Goal: Task Accomplishment & Management: Use online tool/utility

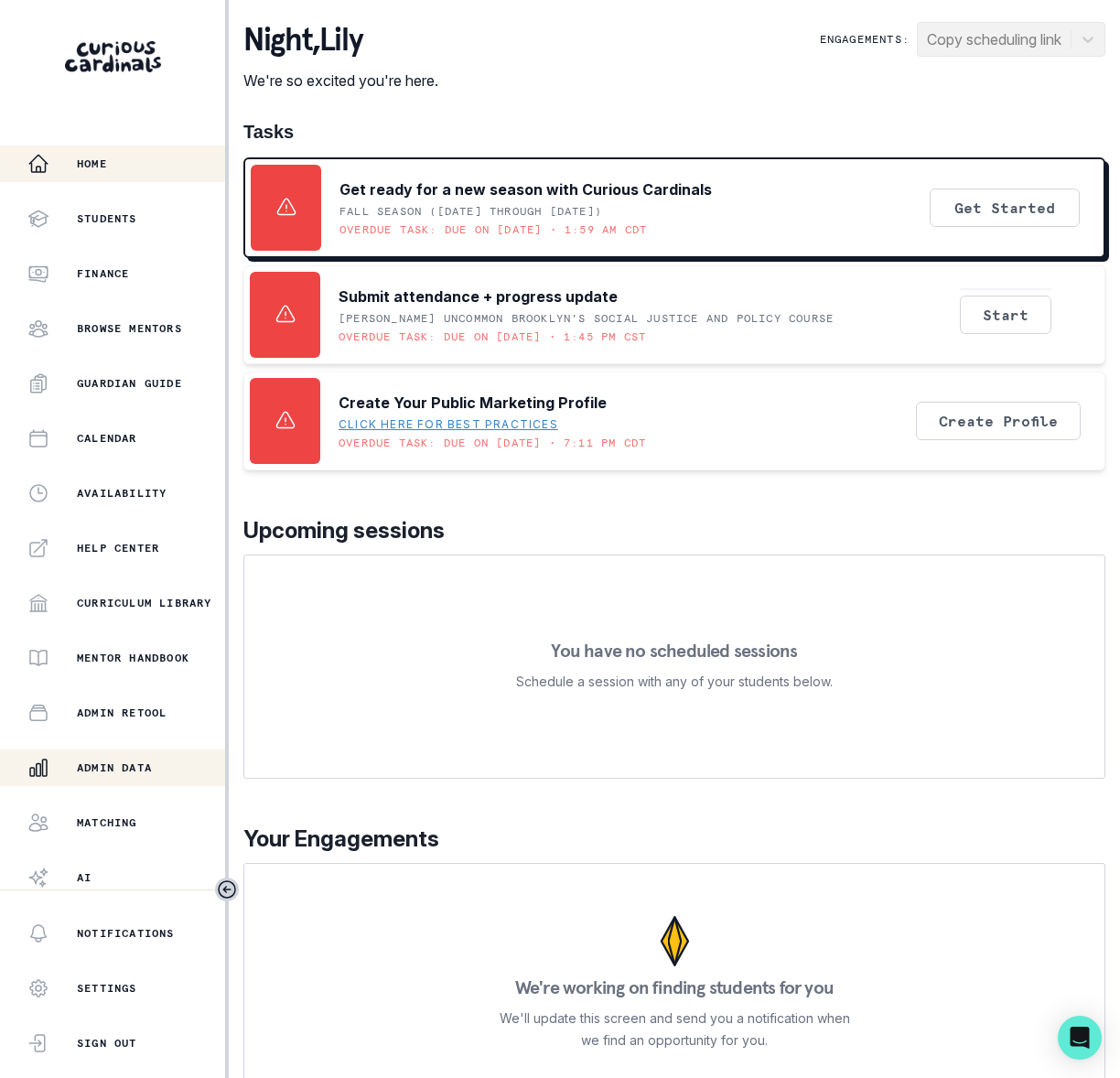
click at [108, 766] on p "Admin Data" at bounding box center [114, 767] width 75 height 15
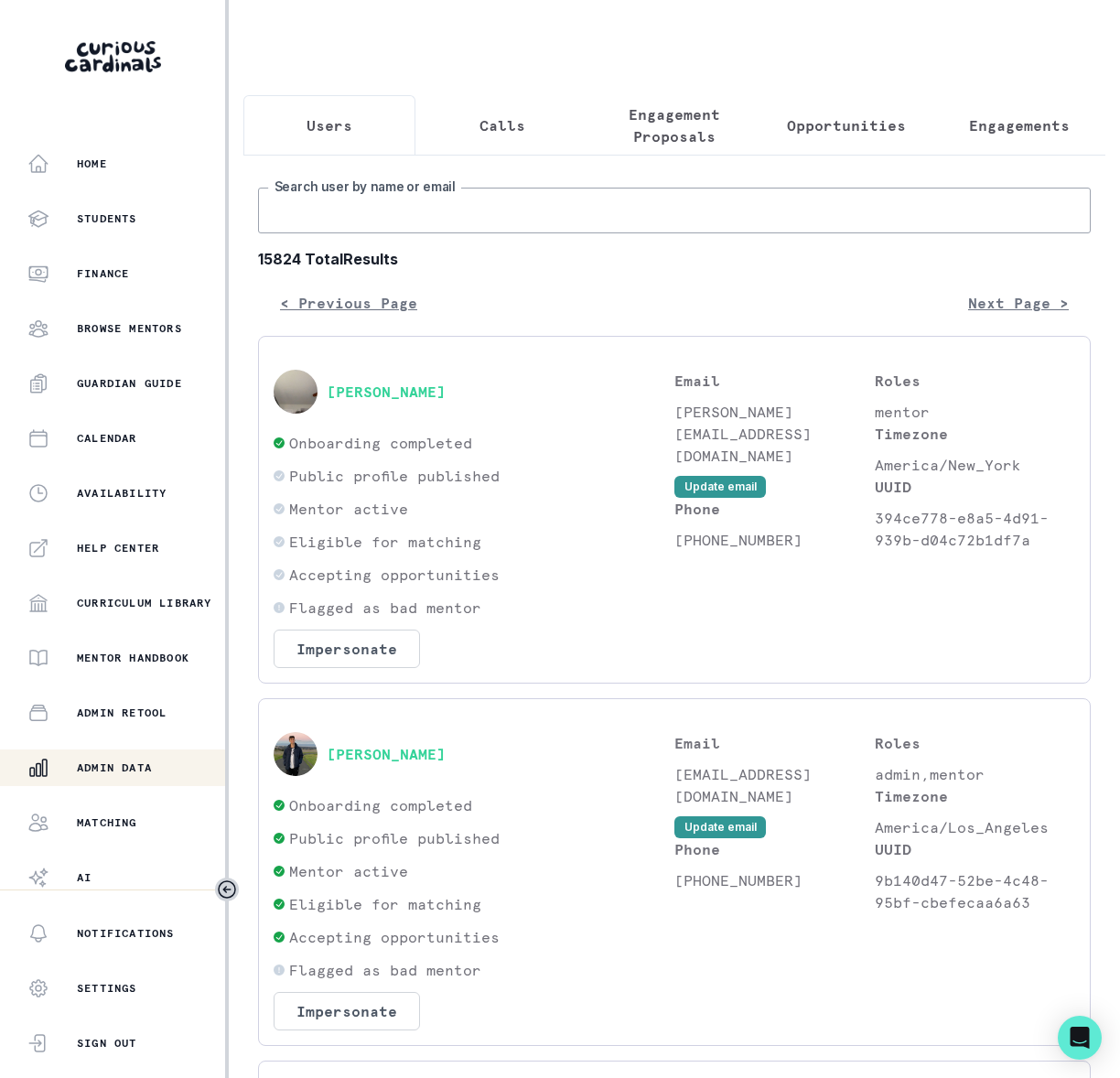
click at [376, 233] on input "Search user by name or email" at bounding box center [674, 210] width 833 height 46
type input "[PERSON_NAME]"
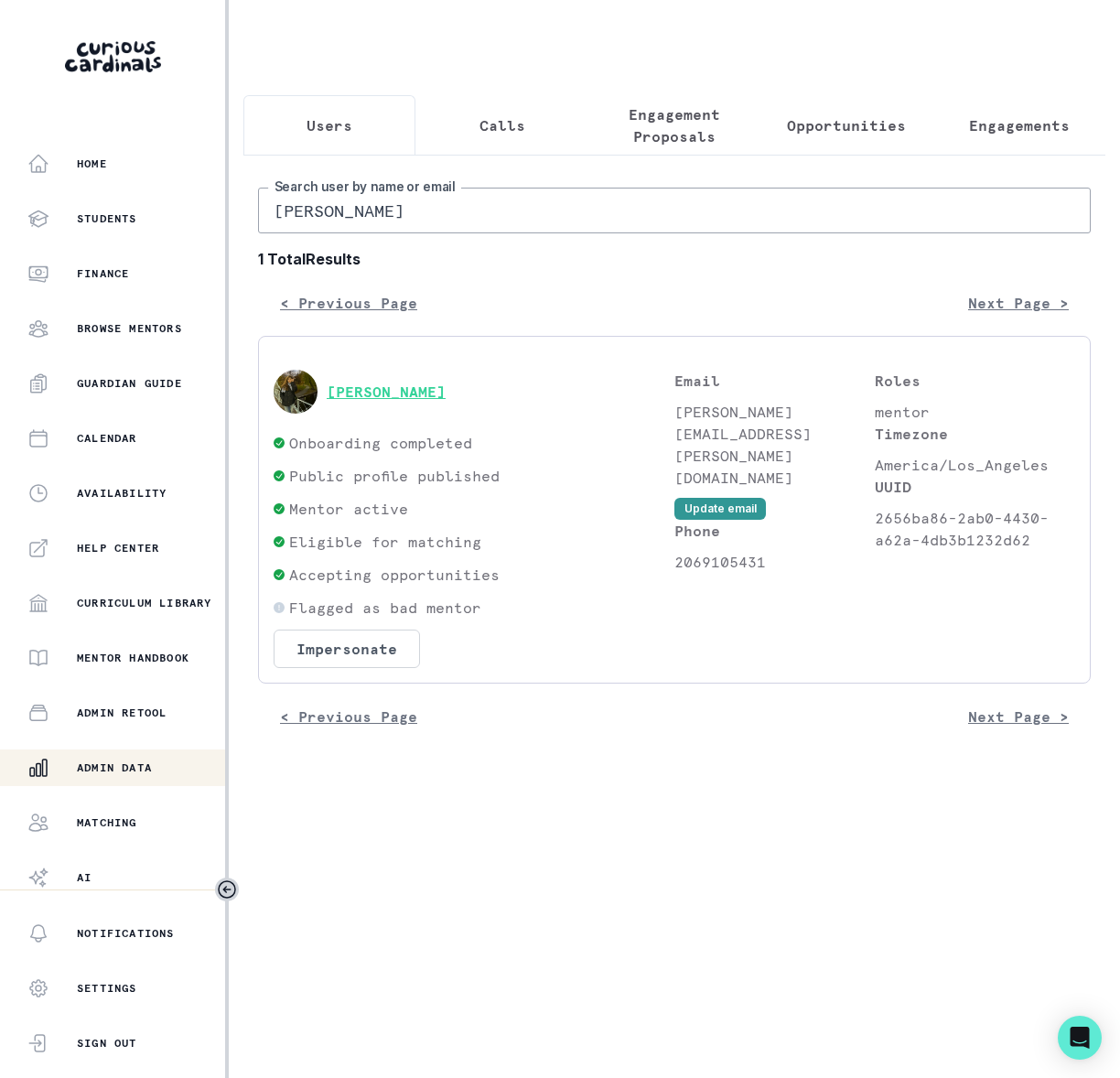
click at [374, 401] on button "[PERSON_NAME]" at bounding box center [385, 391] width 119 height 19
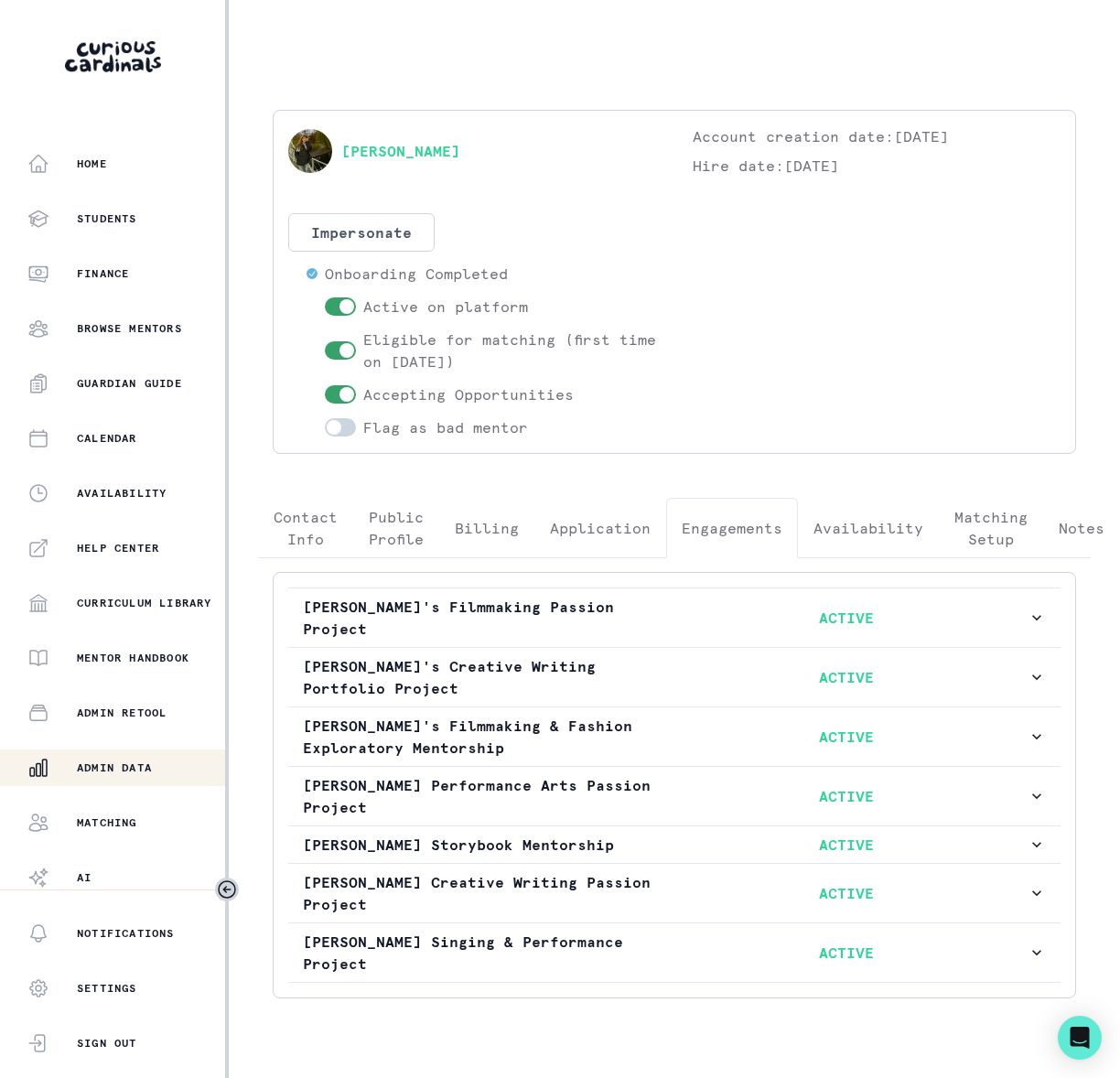
click at [733, 529] on p "Engagements" at bounding box center [732, 528] width 100 height 22
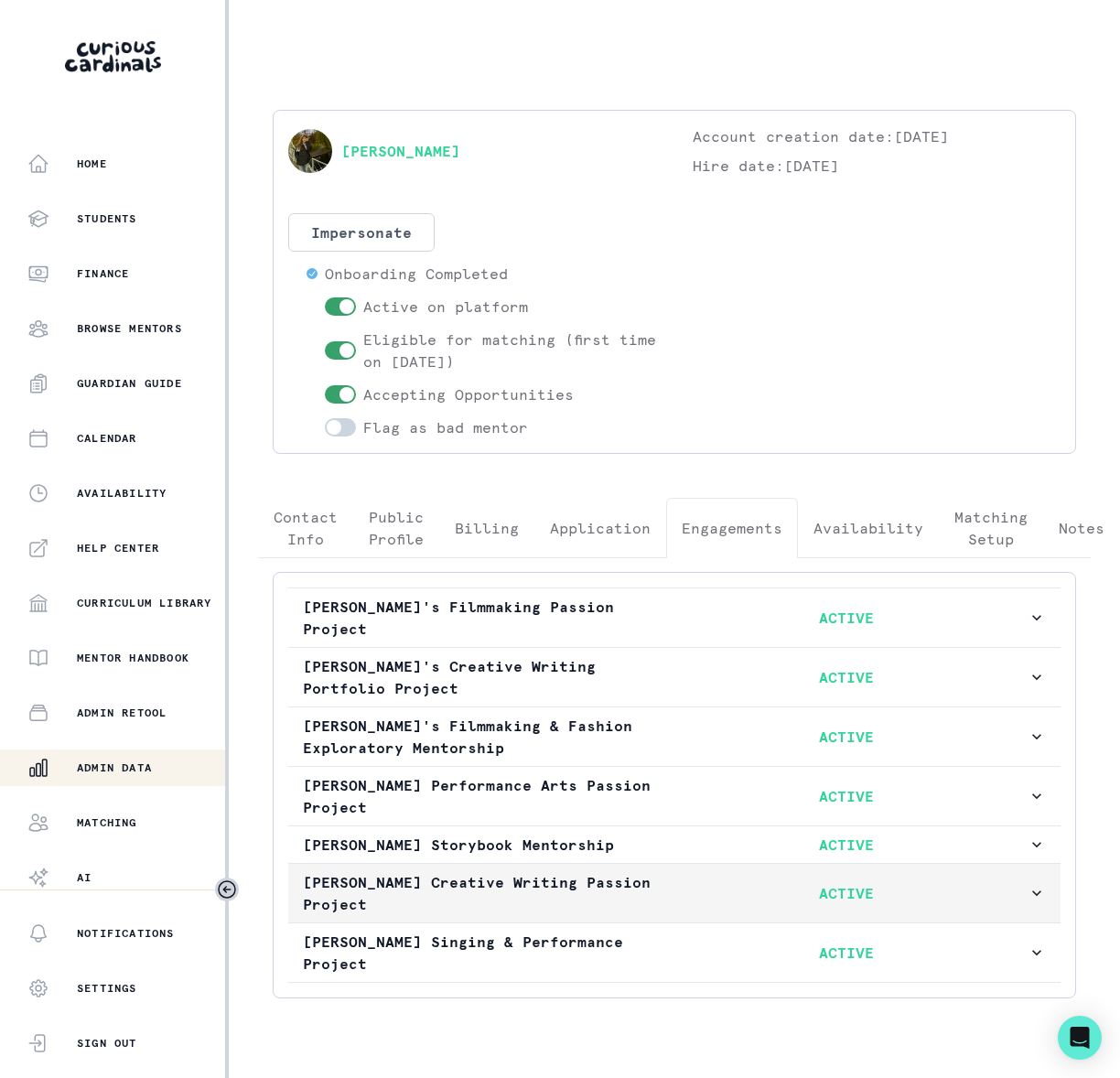
click at [1028, 884] on icon "button" at bounding box center [1036, 893] width 19 height 19
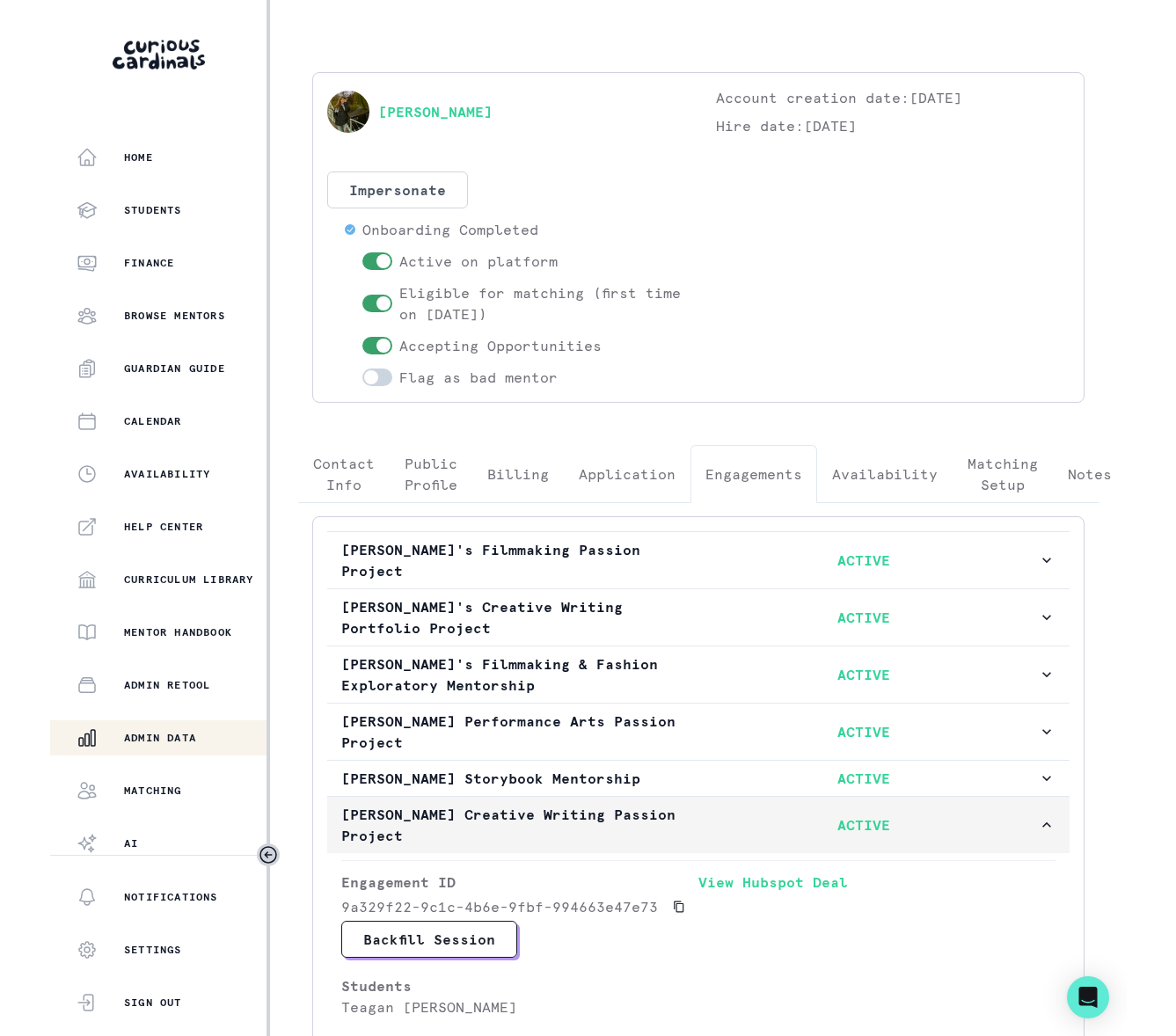
scroll to position [155, 0]
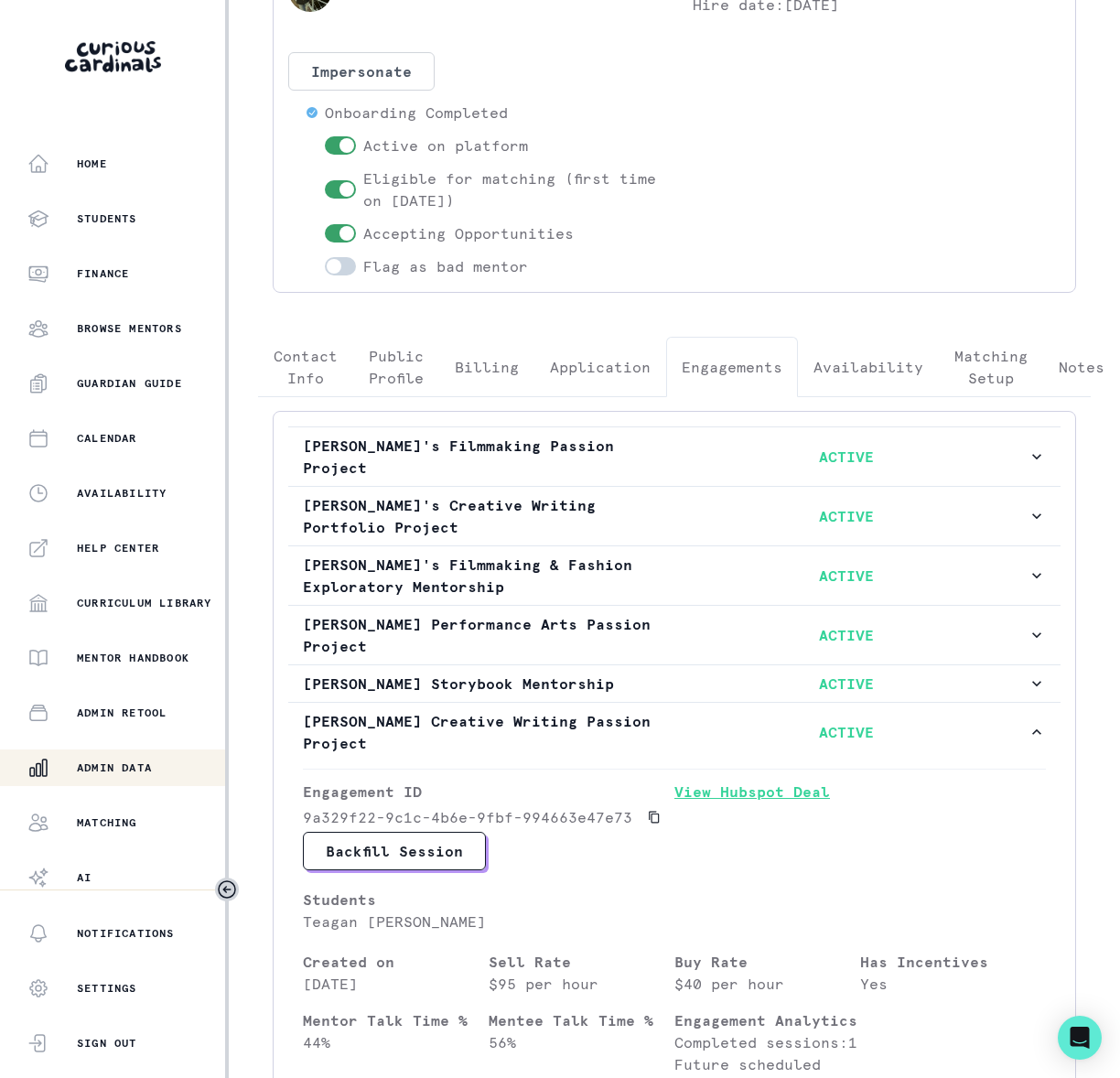
click at [745, 781] on link "View Hubspot Deal" at bounding box center [860, 807] width 372 height 51
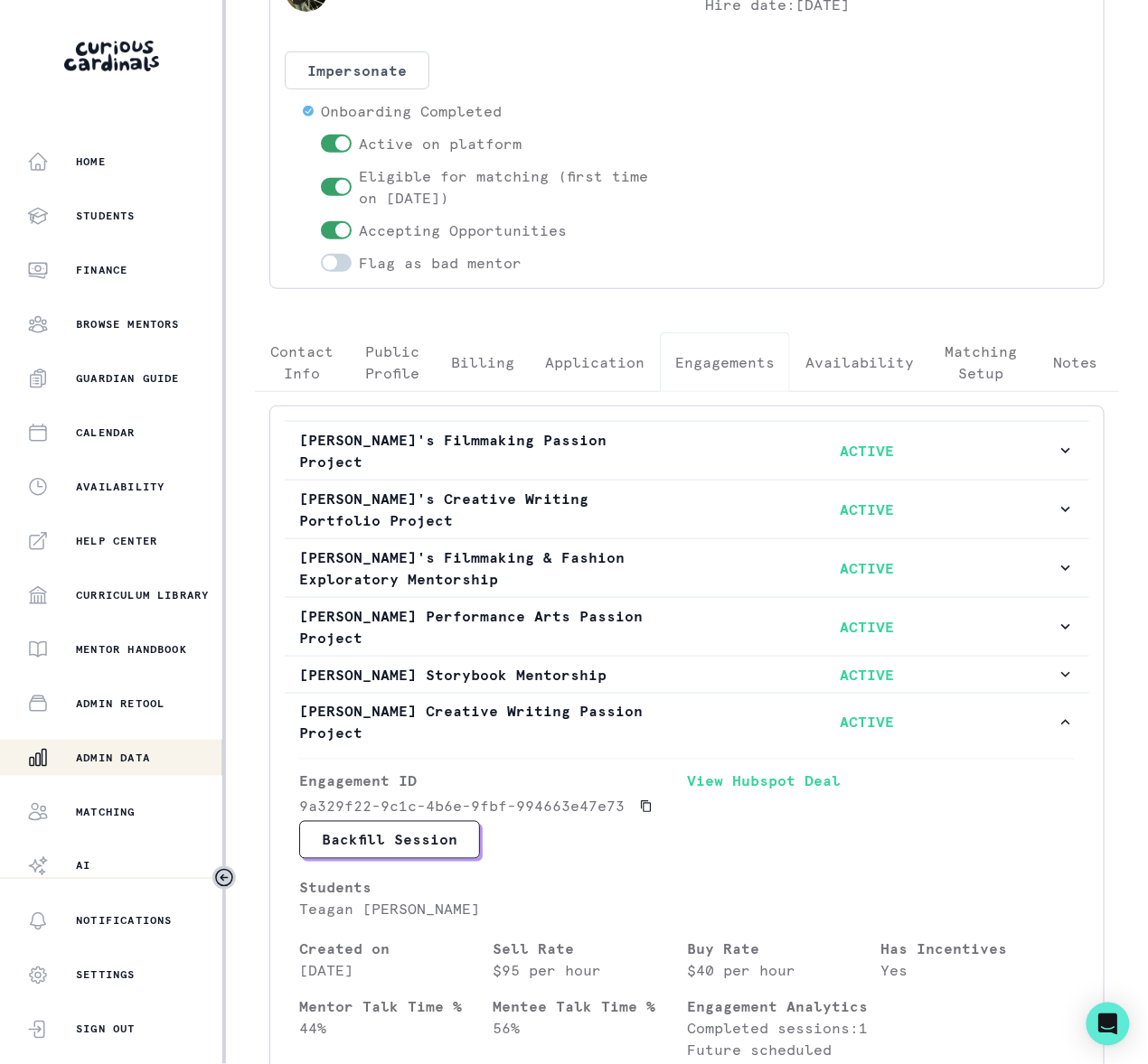
click at [136, 752] on p "Admin Data" at bounding box center [113, 757] width 74 height 15
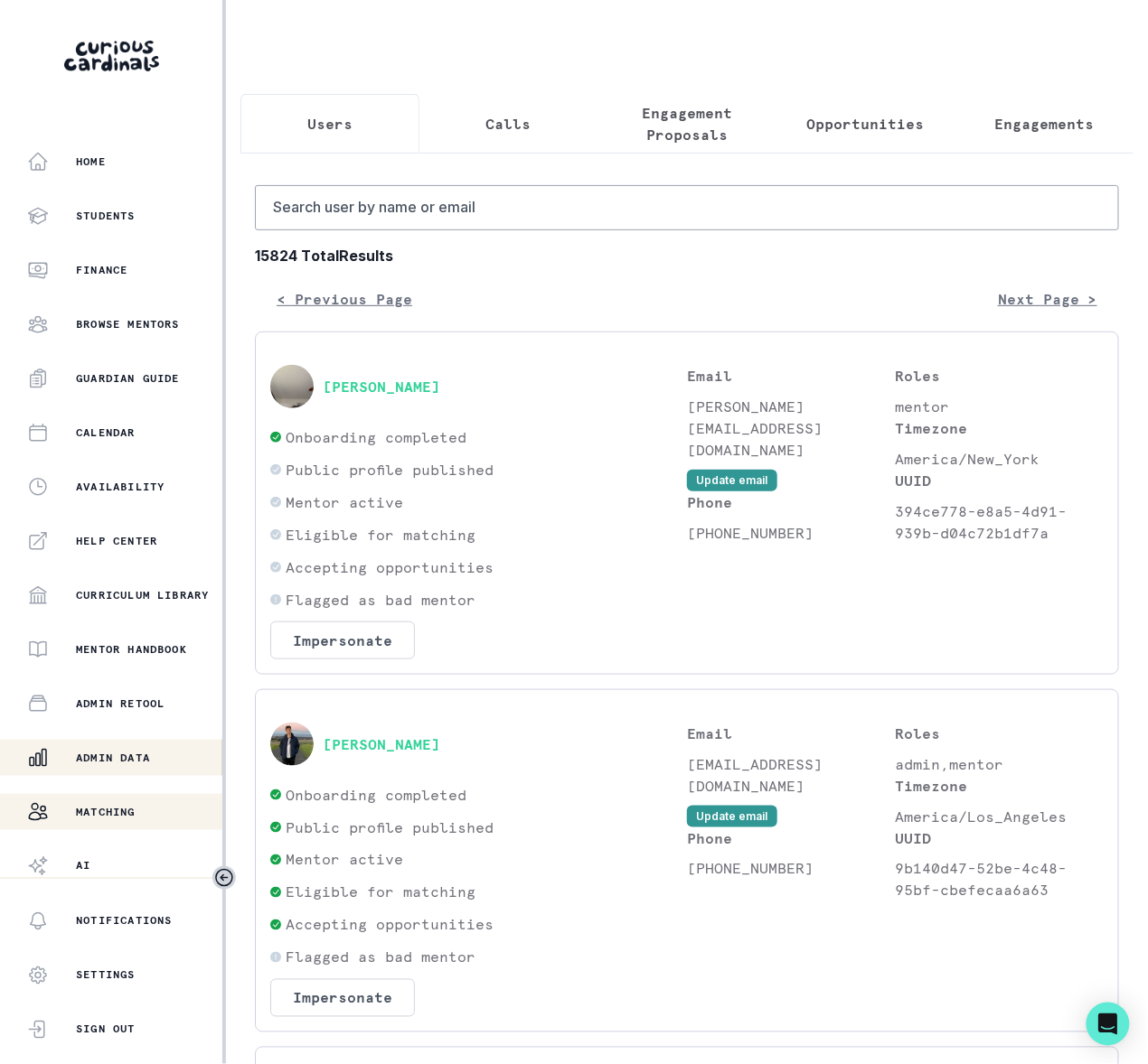
click at [113, 814] on p "Matching" at bounding box center [105, 812] width 59 height 15
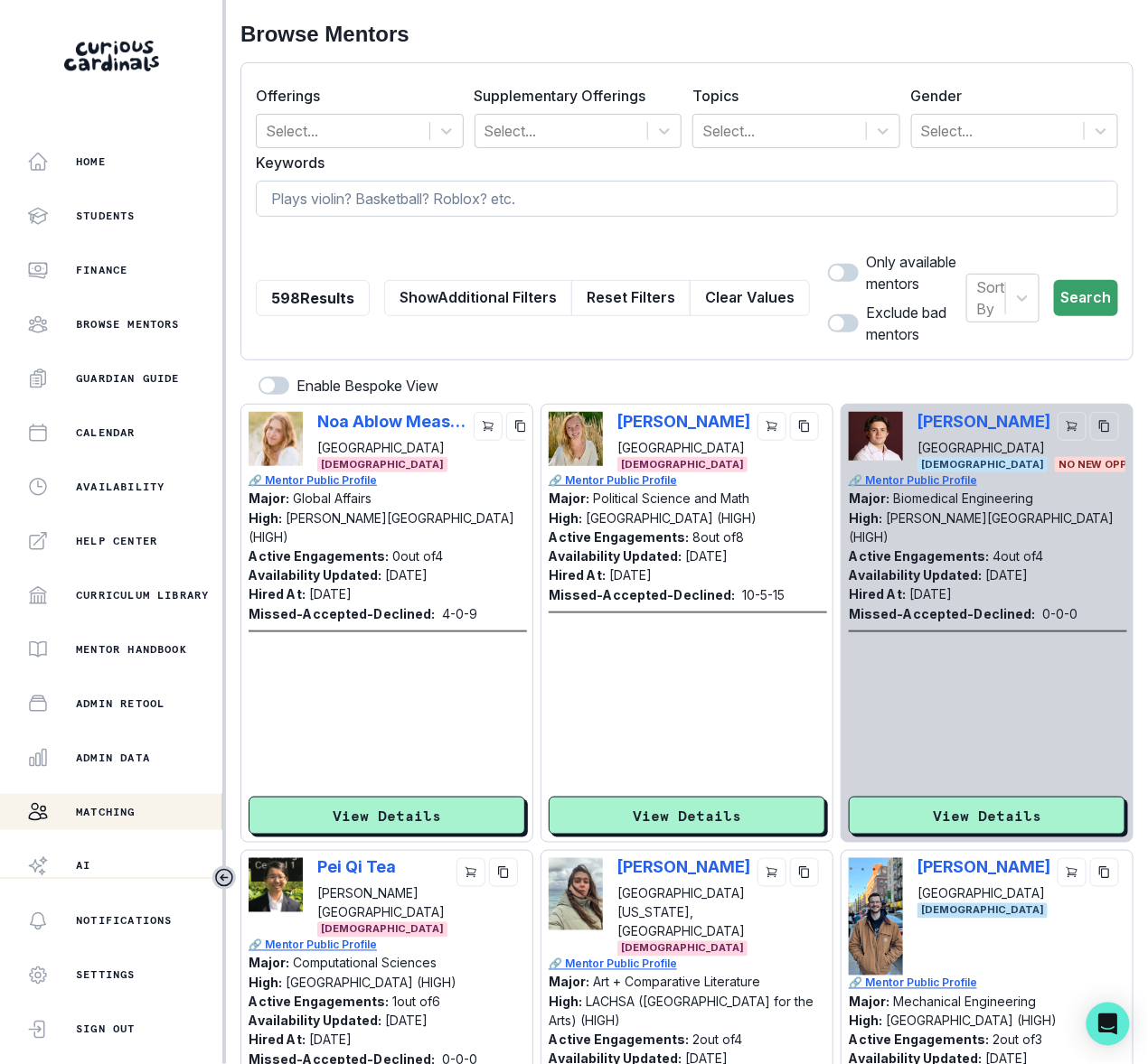
click at [338, 200] on input at bounding box center [687, 198] width 862 height 36
type input "[PERSON_NAME]"
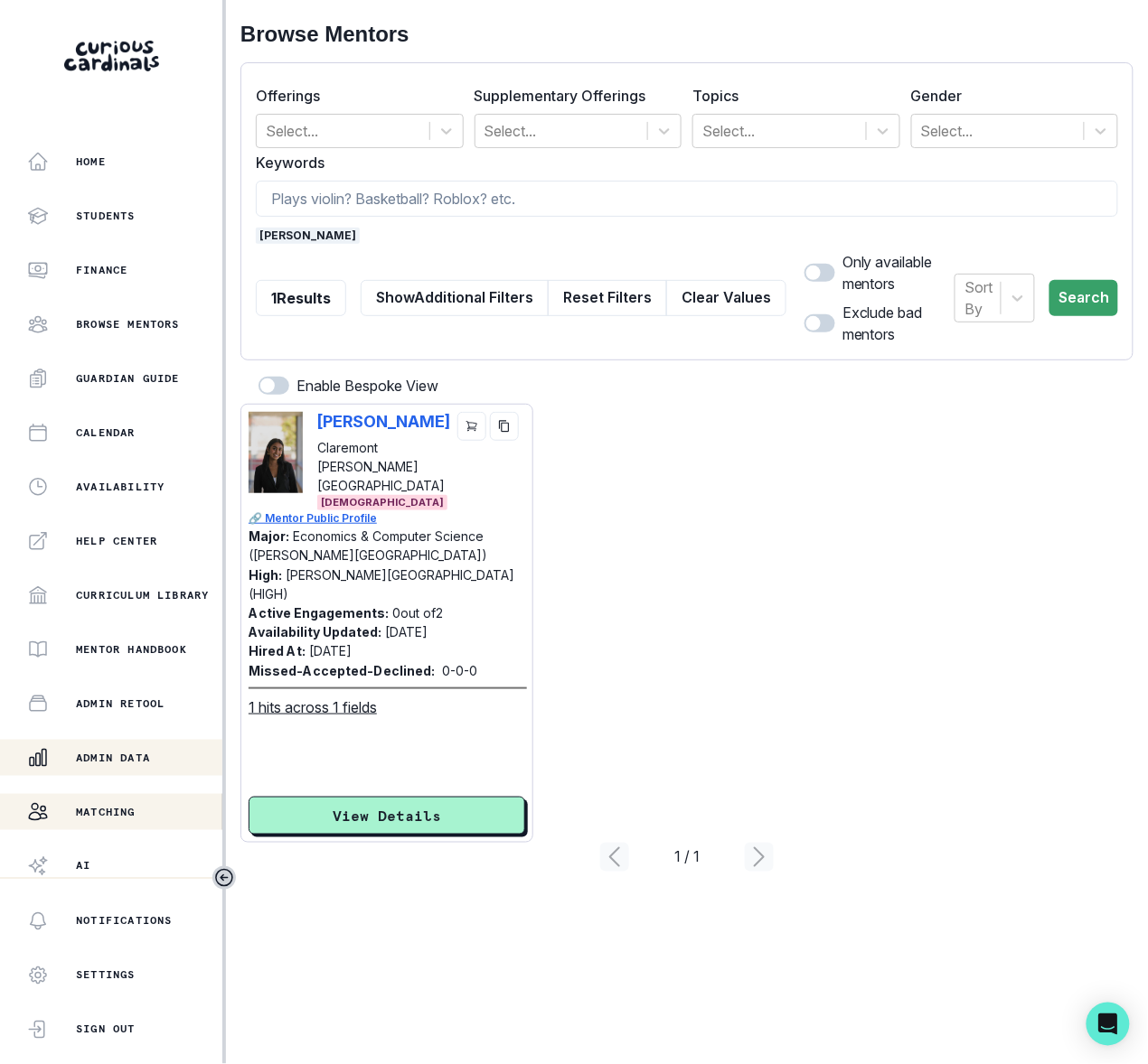
click at [101, 759] on p "Admin Data" at bounding box center [113, 757] width 74 height 15
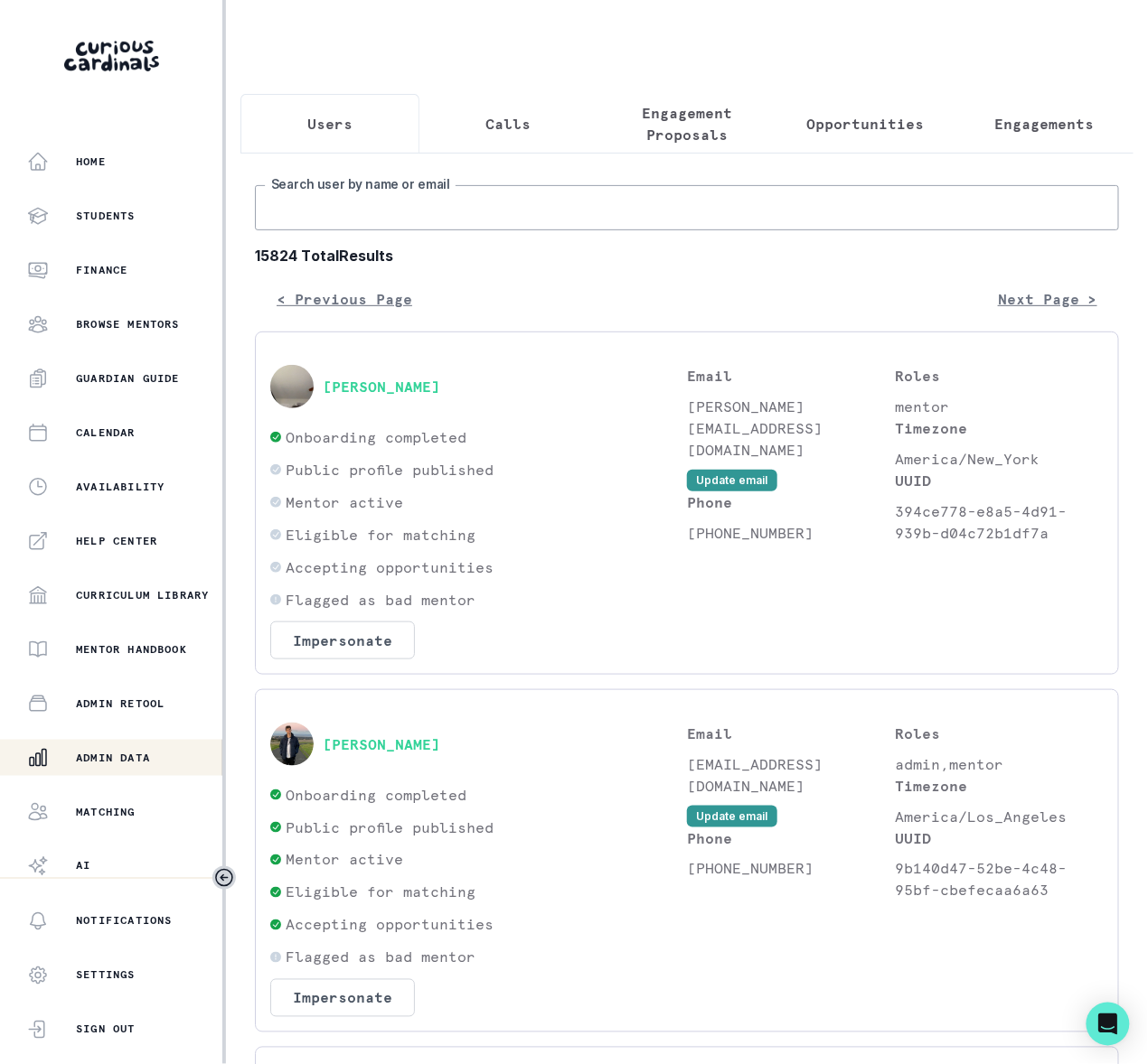
click at [397, 228] on input "Search user by name or email" at bounding box center [687, 208] width 864 height 46
type input "[PERSON_NAME]"
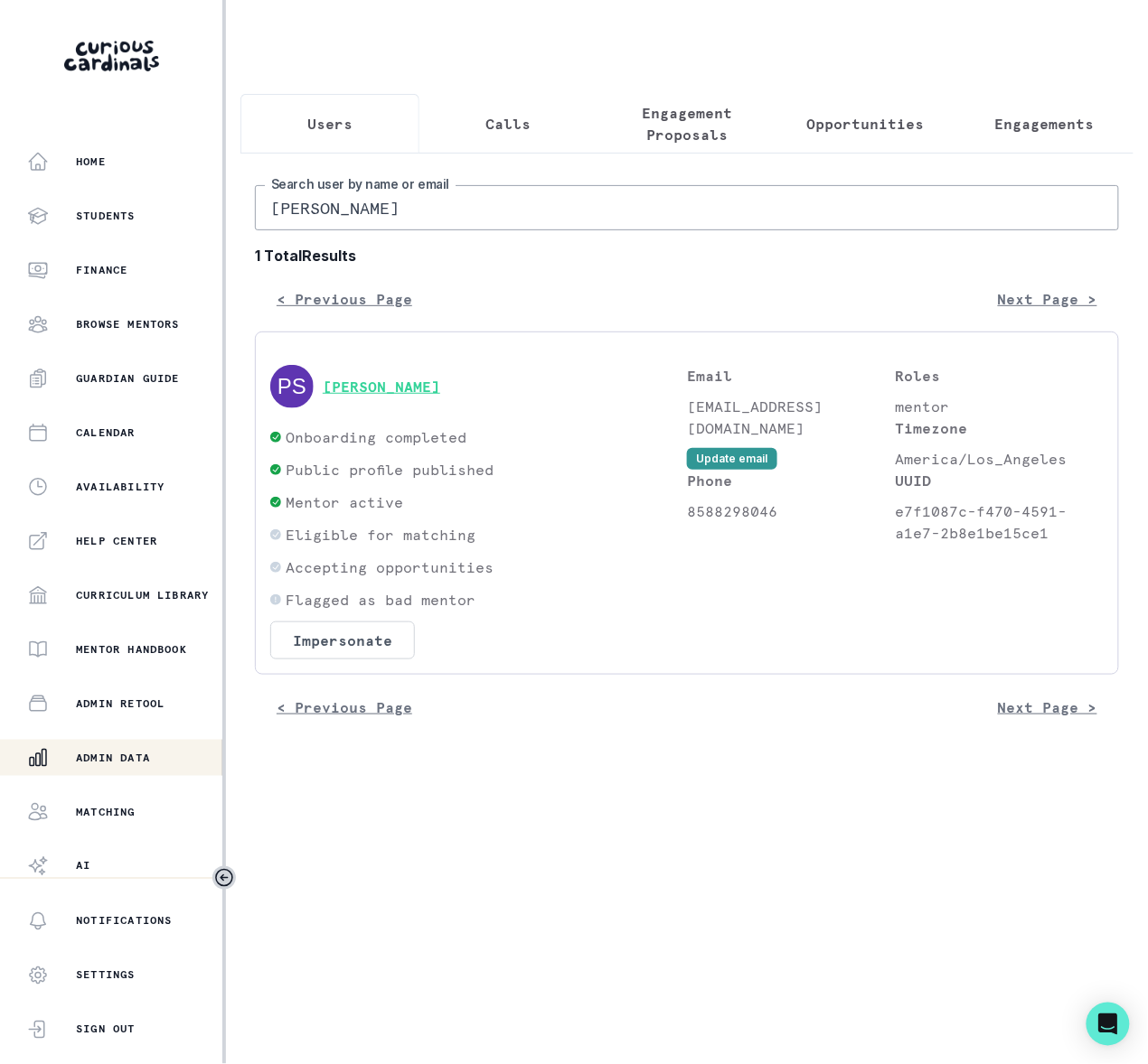
click at [358, 396] on button "[PERSON_NAME]" at bounding box center [381, 386] width 118 height 18
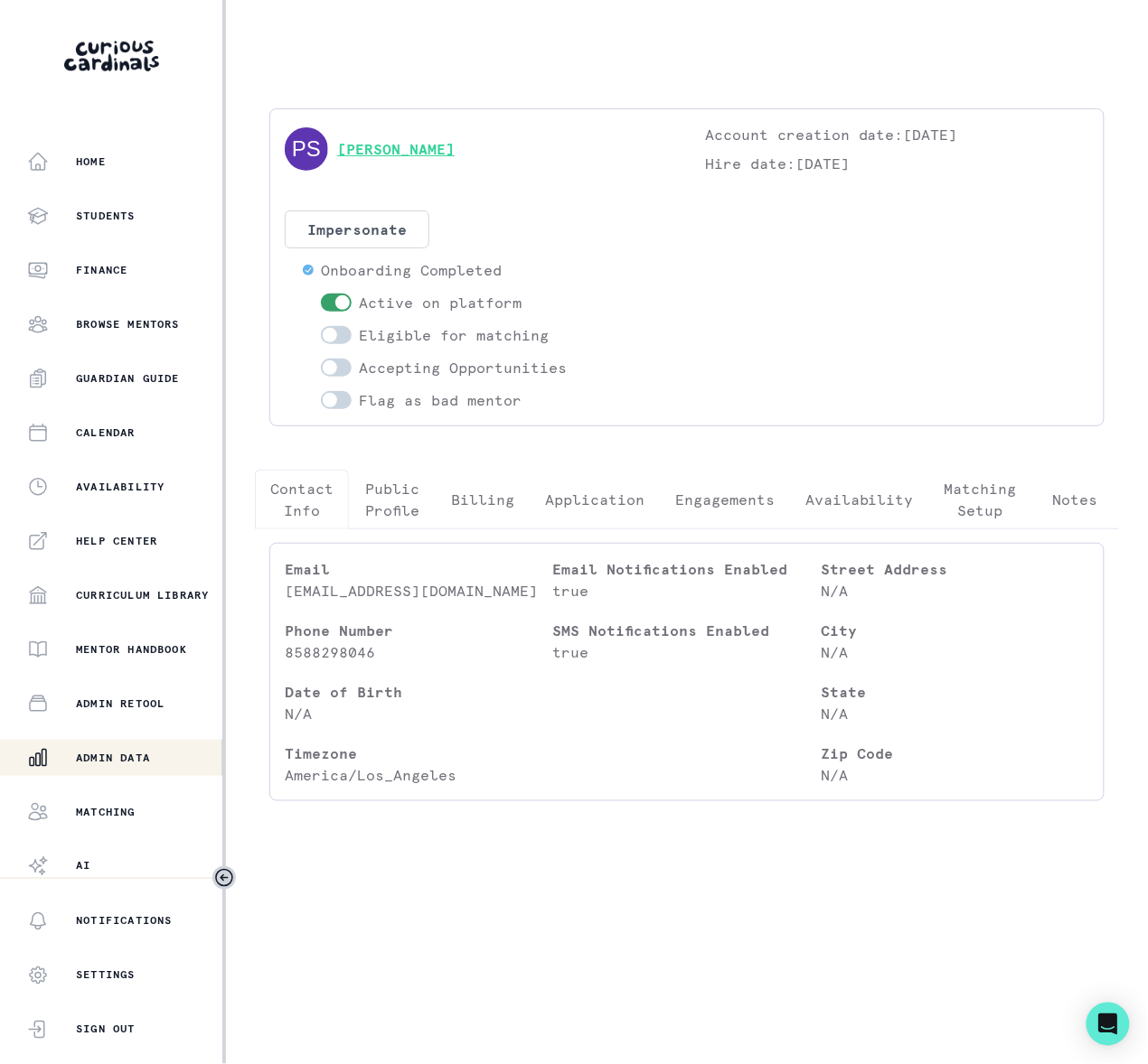
click at [390, 150] on link "[PERSON_NAME]" at bounding box center [395, 149] width 118 height 21
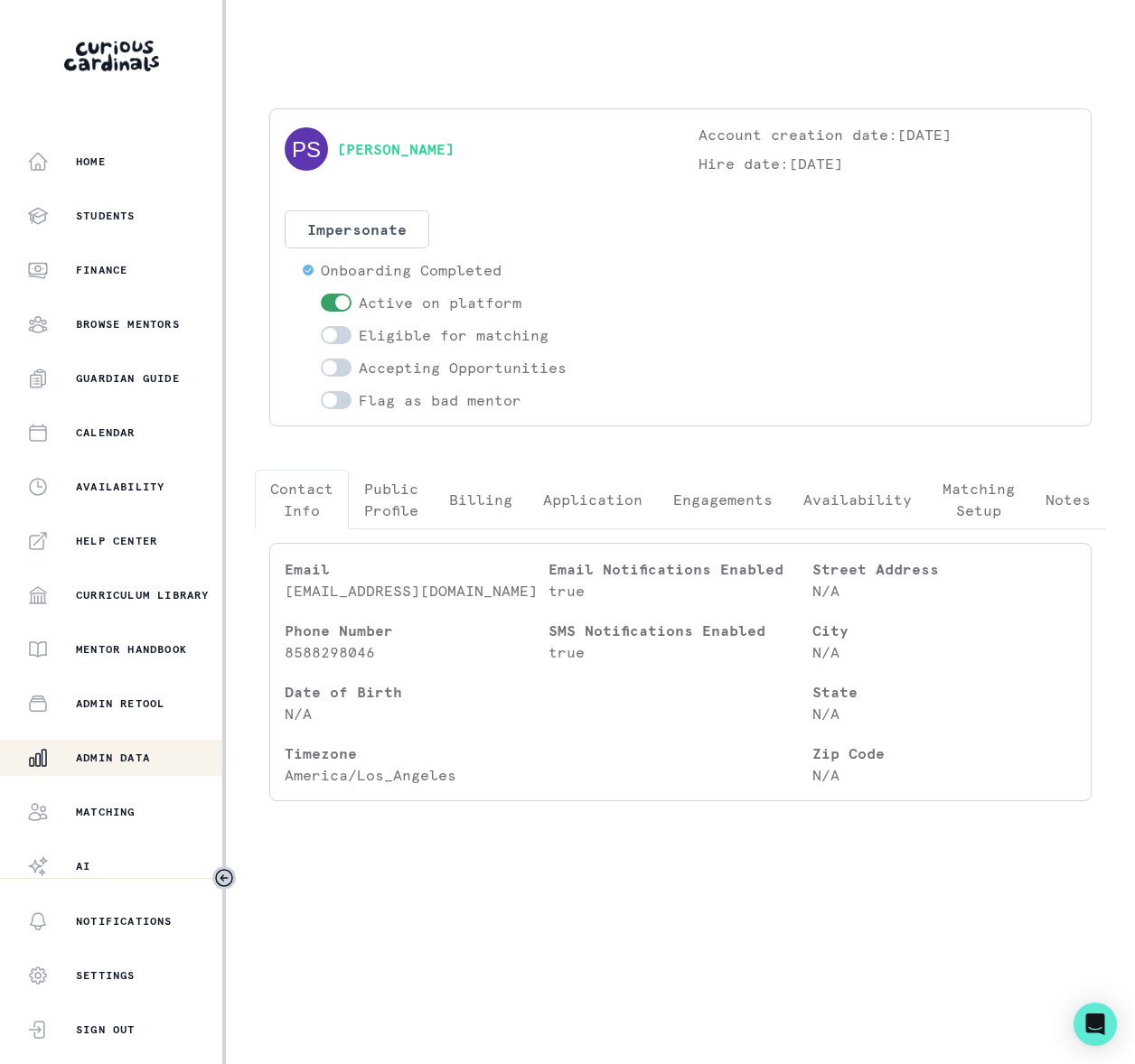
click at [159, 749] on div "Admin Data" at bounding box center [124, 758] width 195 height 21
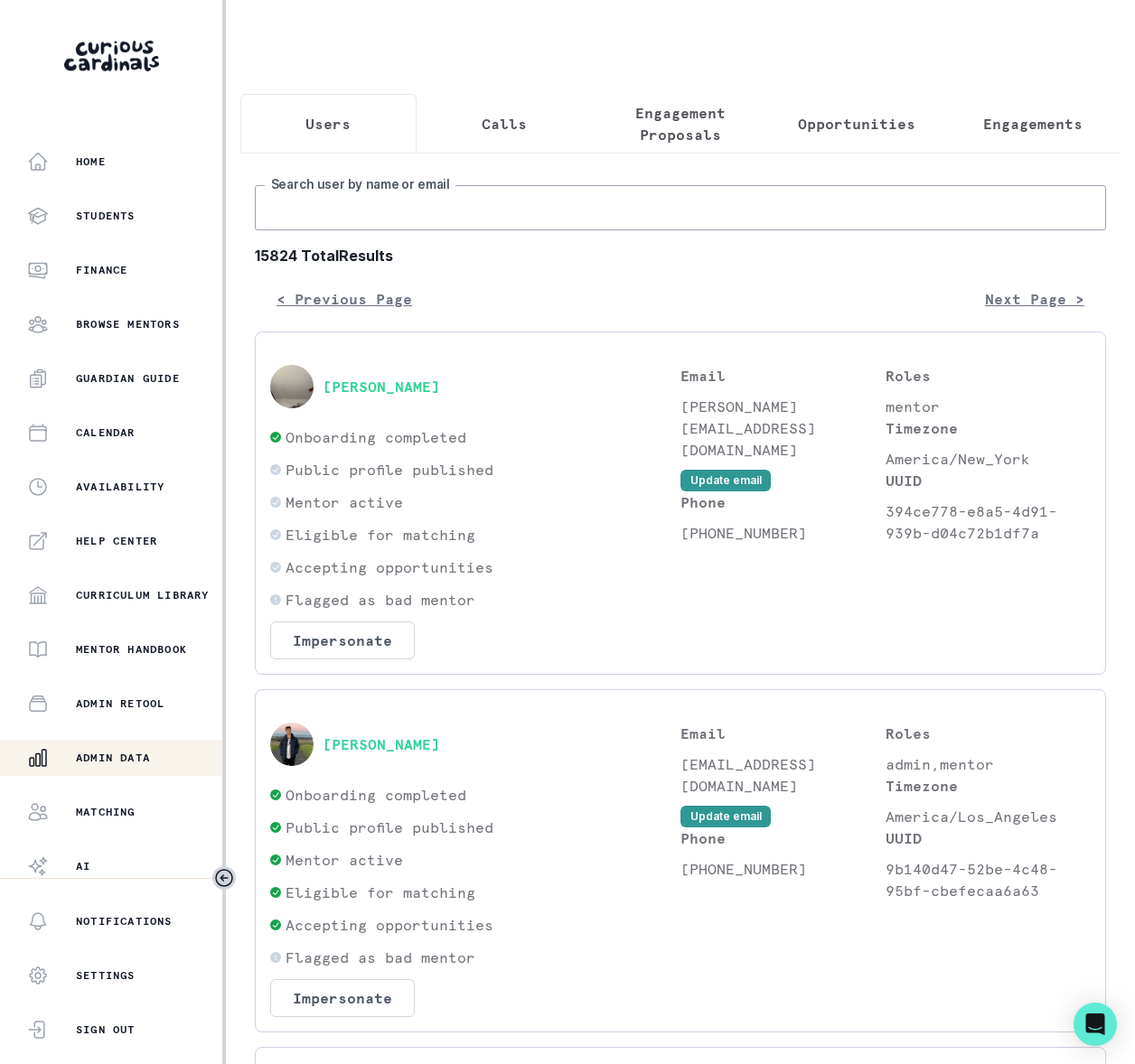
click at [326, 228] on input "Search user by name or email" at bounding box center [680, 208] width 851 height 46
type input "[PERSON_NAME]"
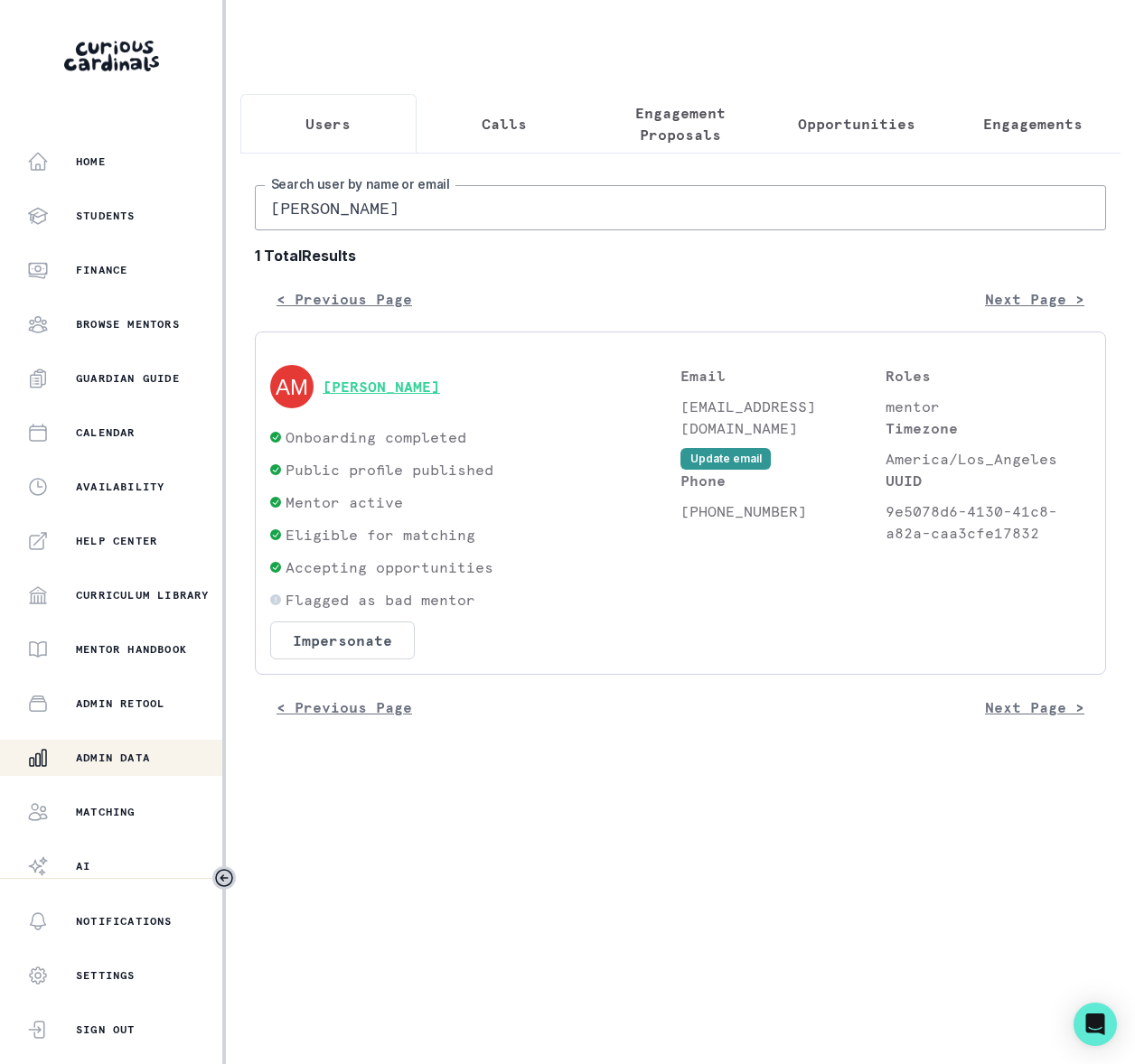
click at [386, 396] on button "[PERSON_NAME]" at bounding box center [381, 386] width 117 height 18
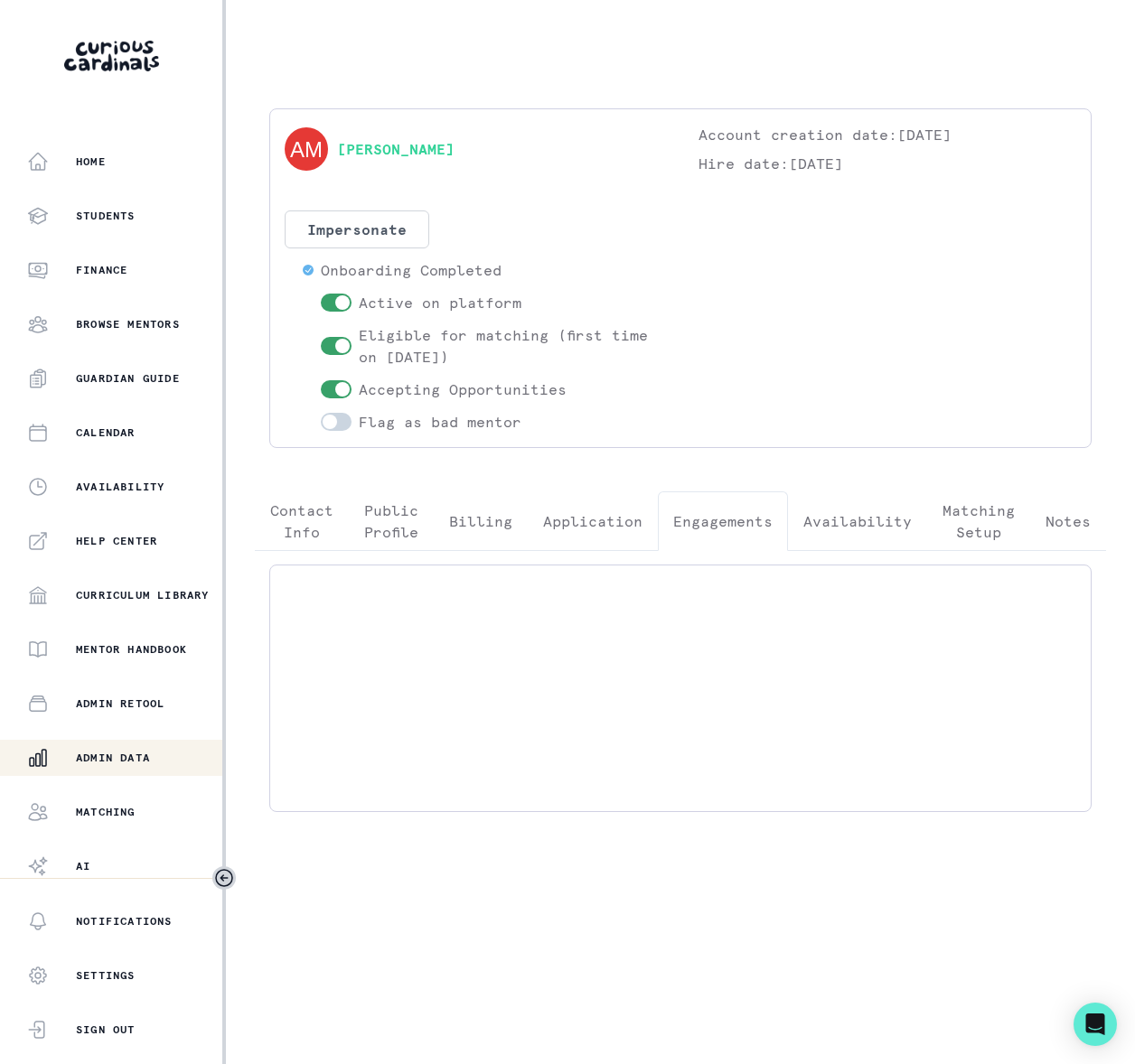
click at [734, 522] on p "Engagements" at bounding box center [722, 521] width 99 height 21
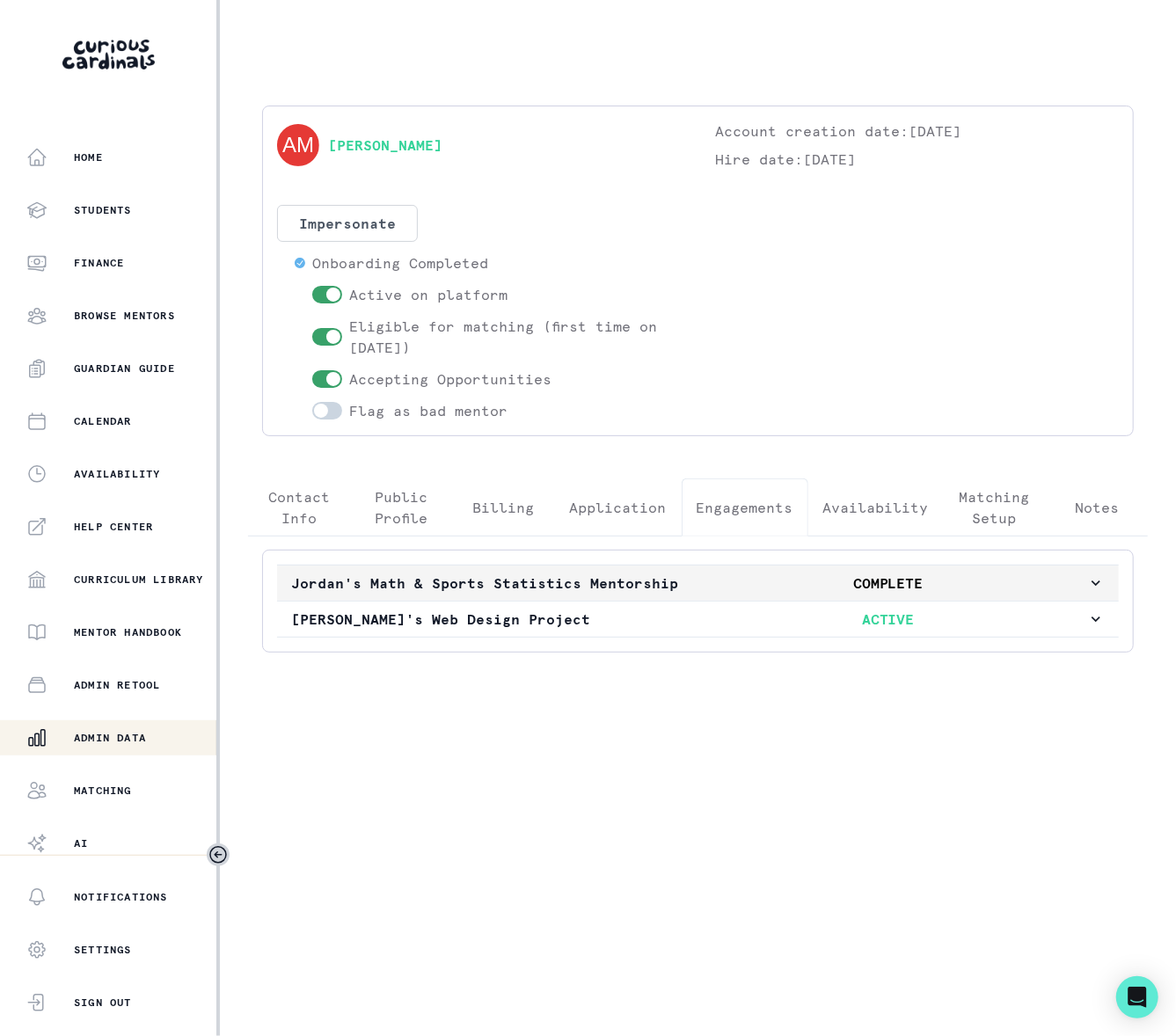
click at [1092, 584] on icon "button" at bounding box center [1096, 583] width 18 height 18
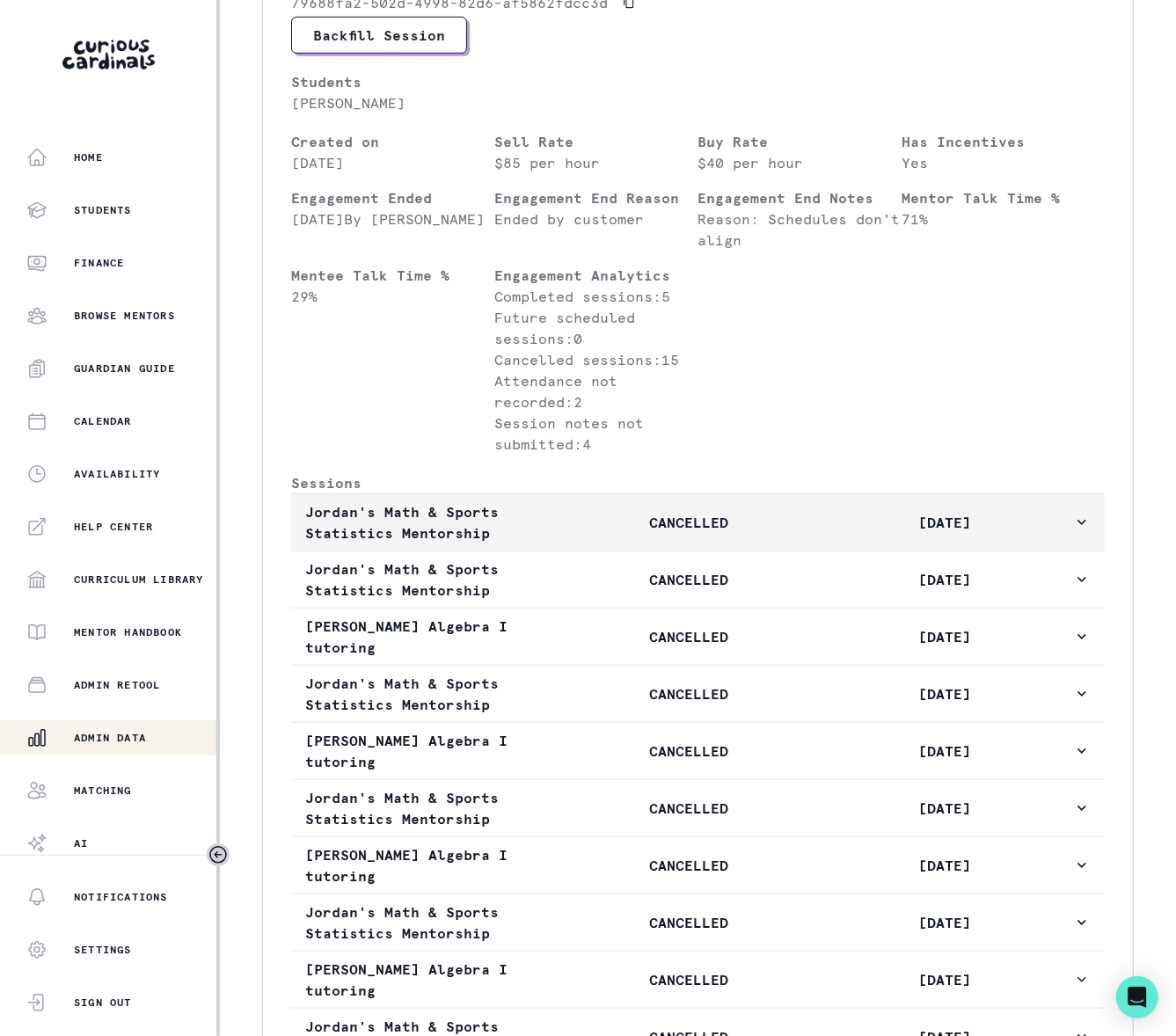
scroll to position [380, 0]
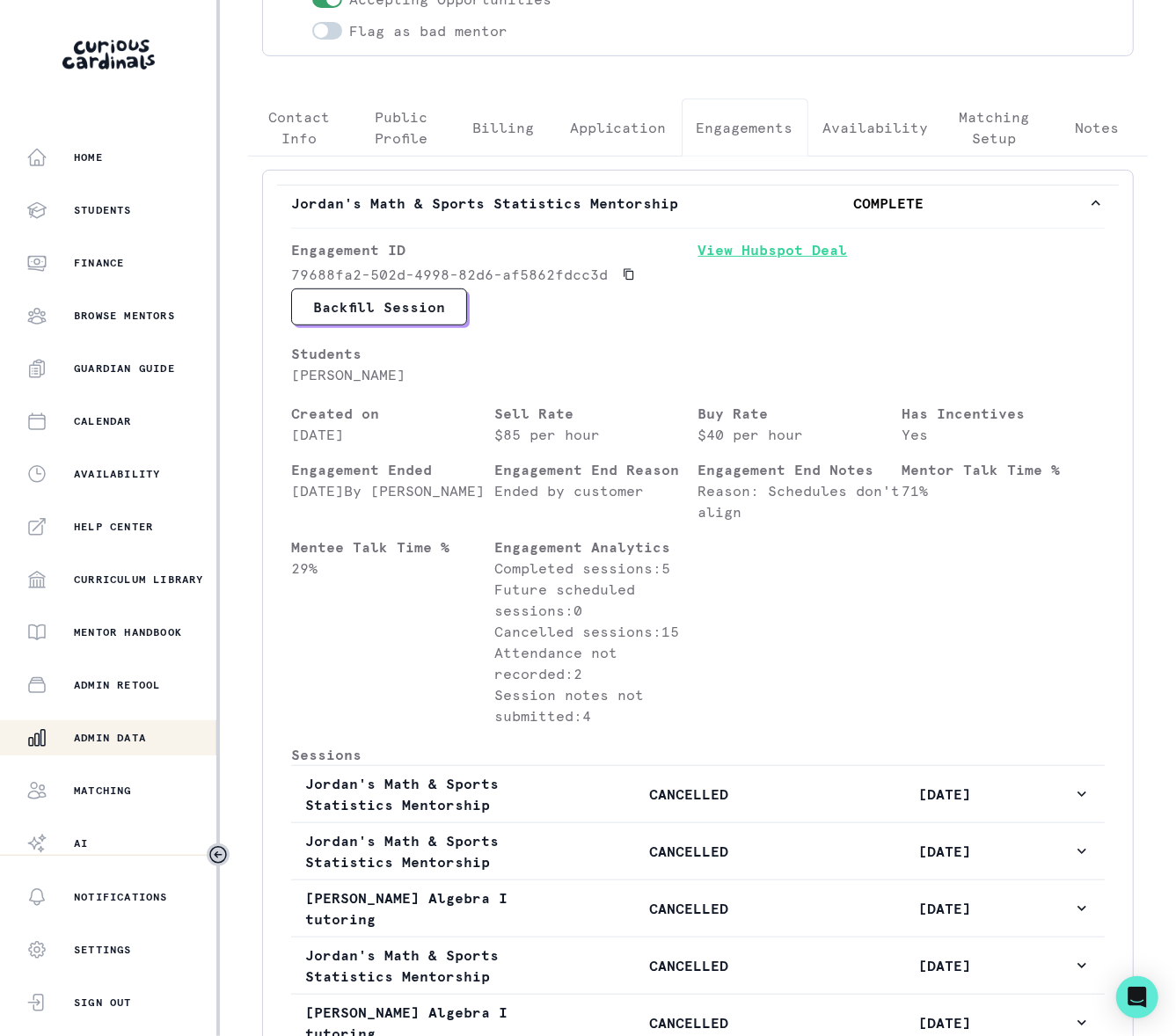
click at [764, 253] on link "View Hubspot Deal" at bounding box center [902, 264] width 407 height 49
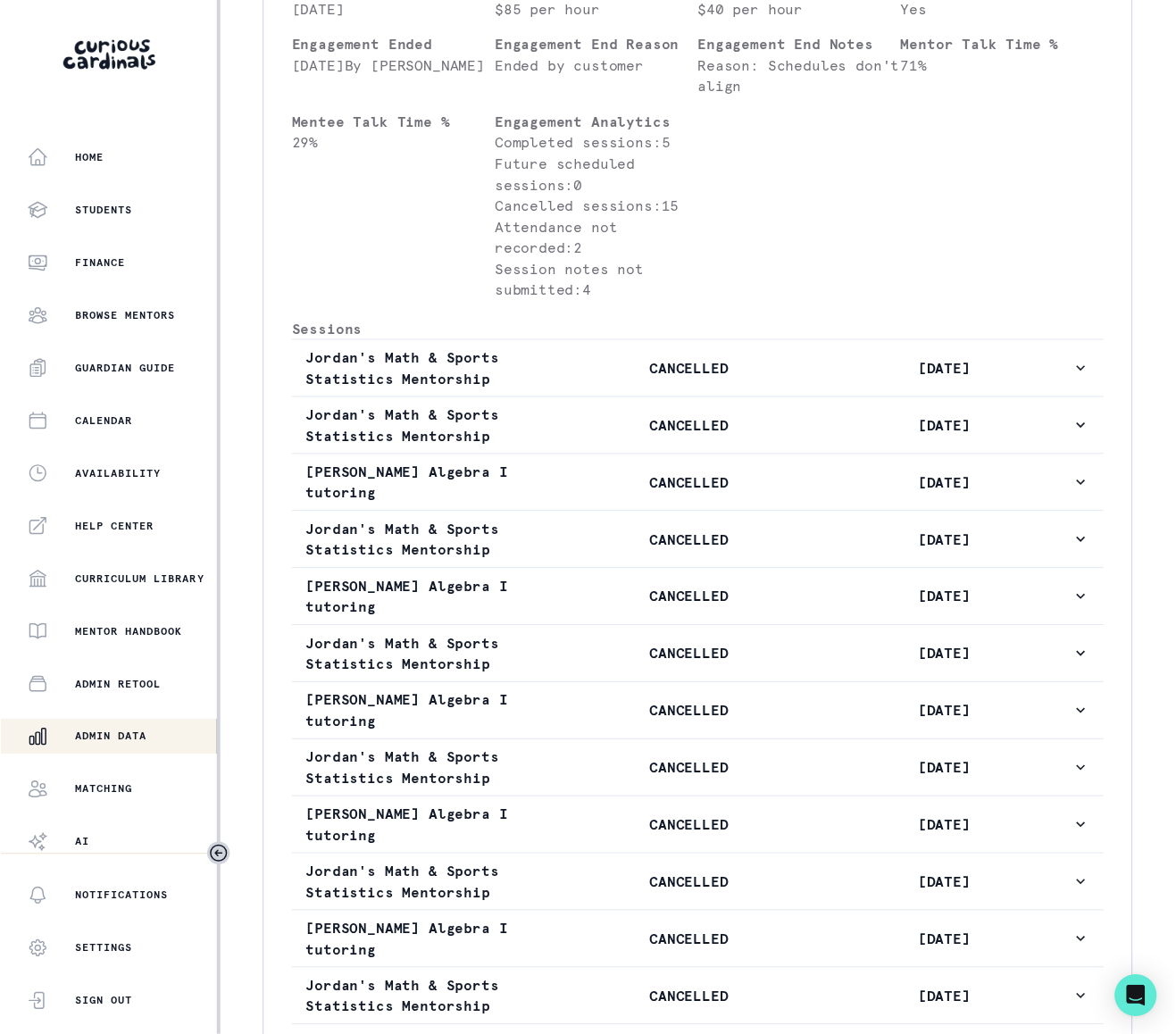
scroll to position [634, 0]
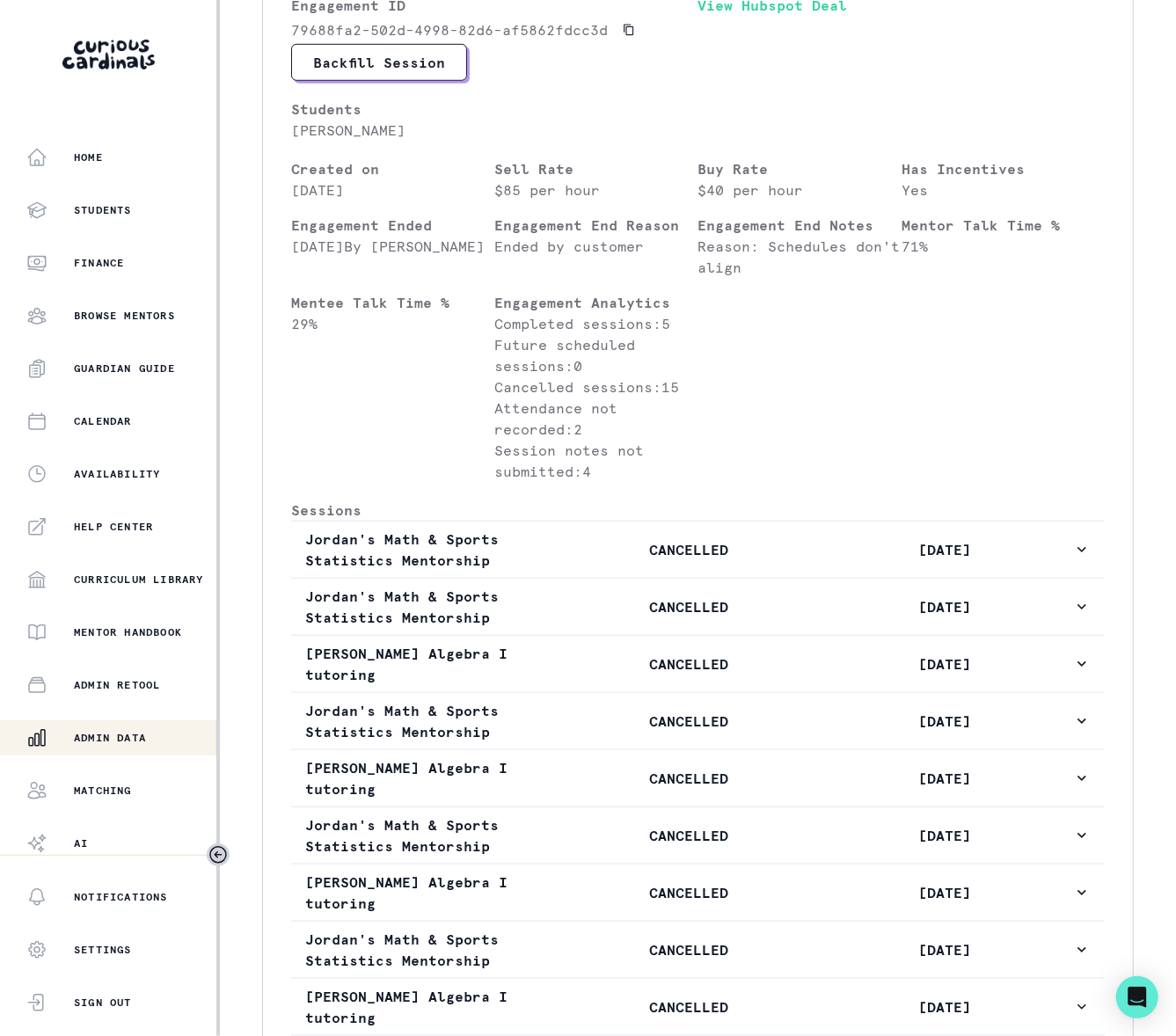
click at [127, 741] on p "Admin Data" at bounding box center [110, 737] width 72 height 14
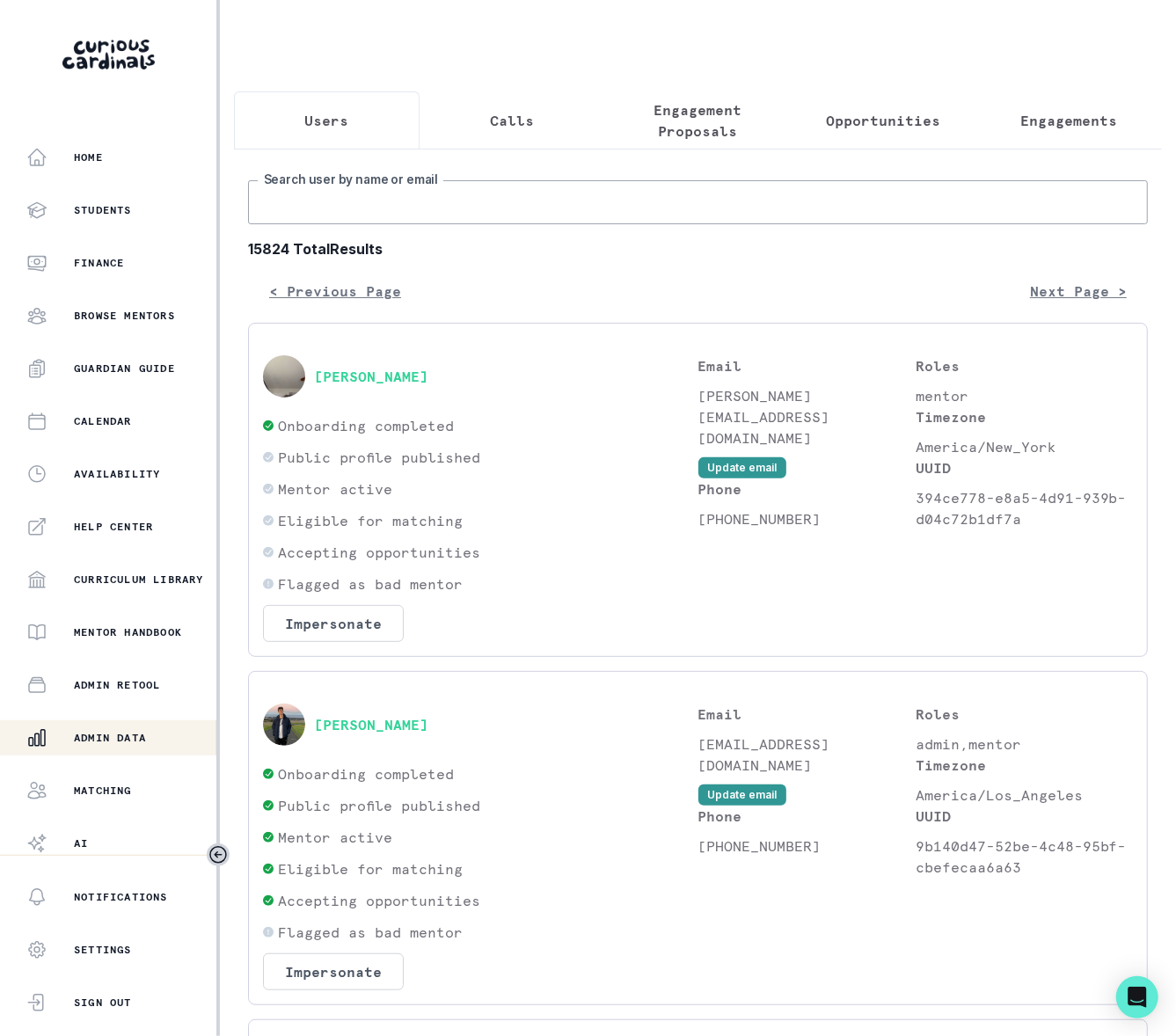
click at [377, 215] on input "Search user by name or email" at bounding box center [698, 202] width 900 height 44
paste input "[PERSON_NAME]"
type input "[PERSON_NAME]"
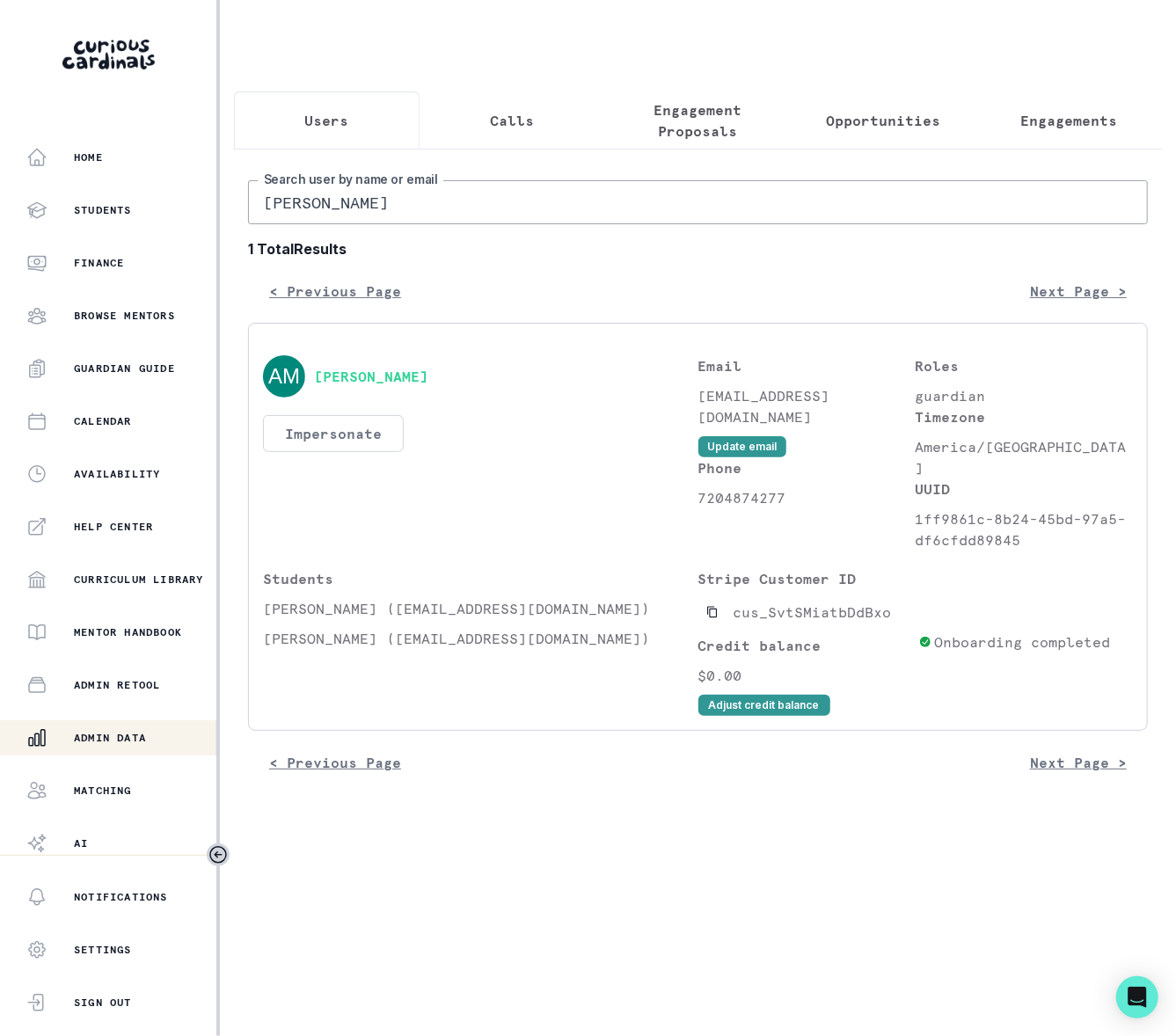
click at [372, 449] on button "Impersonate" at bounding box center [333, 433] width 141 height 37
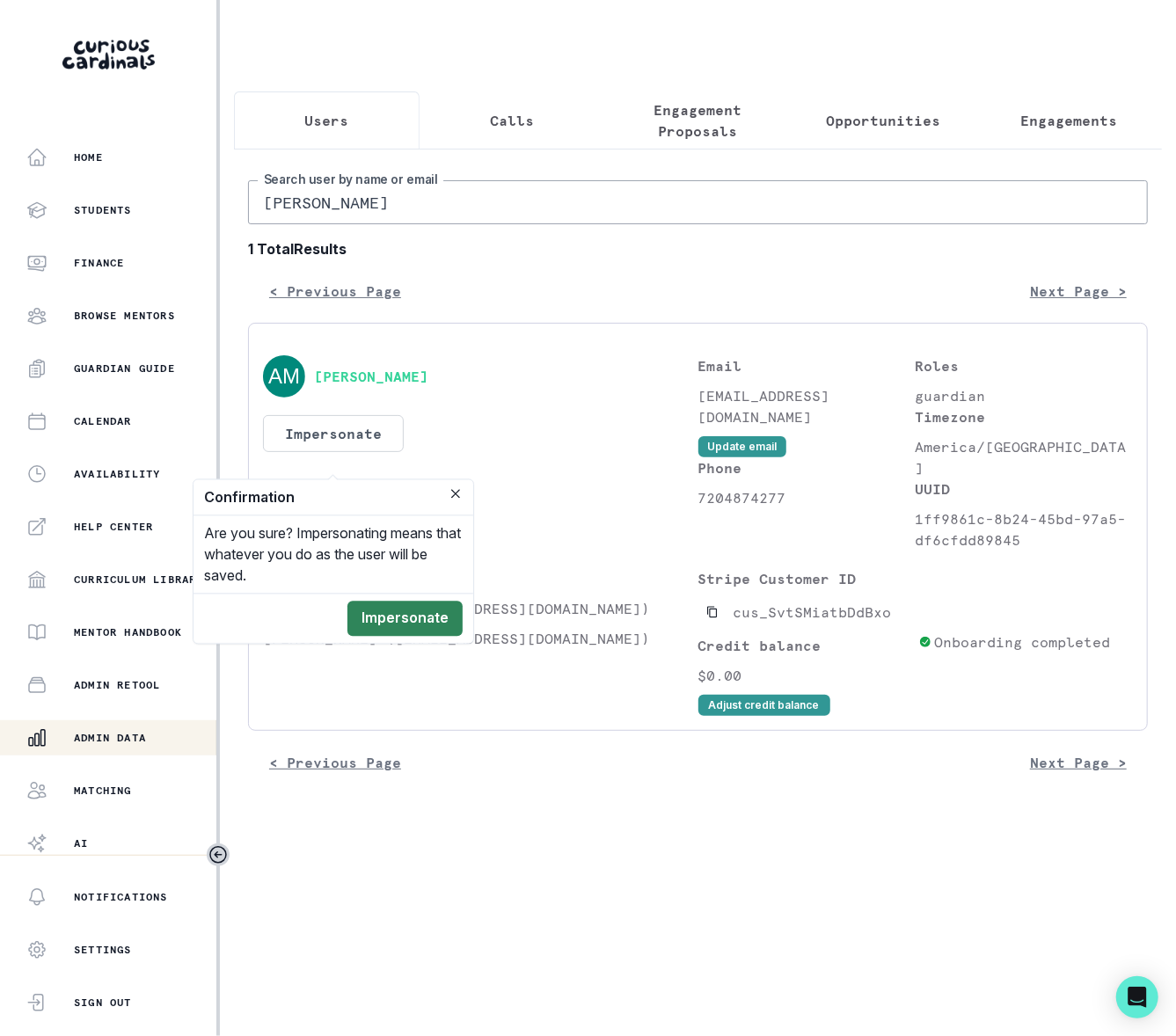
click at [381, 630] on button "Impersonate" at bounding box center [406, 619] width 115 height 35
